Goal: Task Accomplishment & Management: Use online tool/utility

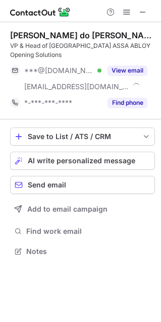
scroll to position [244, 161]
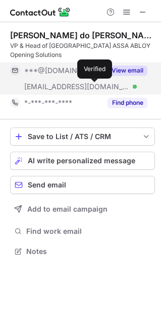
click at [133, 85] on div at bounding box center [135, 87] width 4 height 4
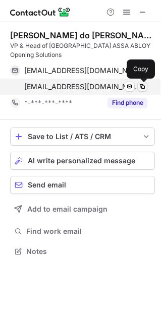
click at [141, 86] on span at bounding box center [142, 87] width 8 height 8
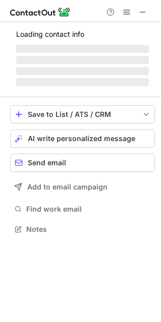
scroll to position [228, 161]
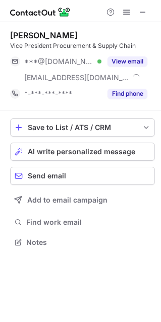
scroll to position [235, 161]
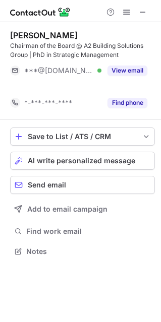
scroll to position [228, 161]
